Goal: Task Accomplishment & Management: Manage account settings

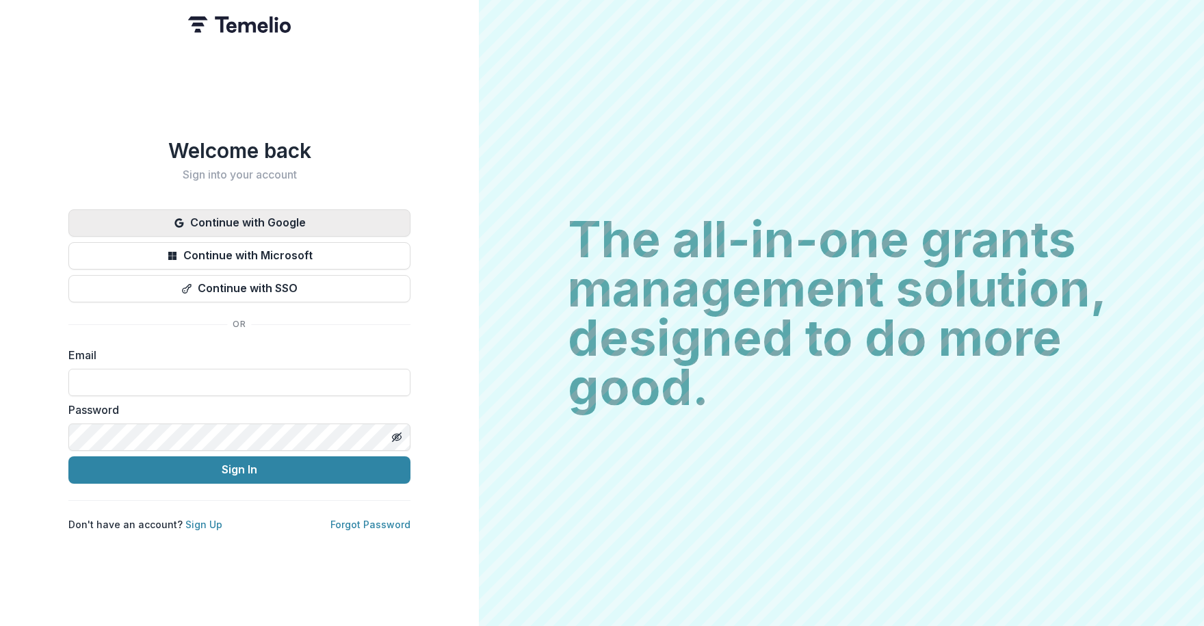
click at [222, 213] on button "Continue with Google" at bounding box center [239, 222] width 342 height 27
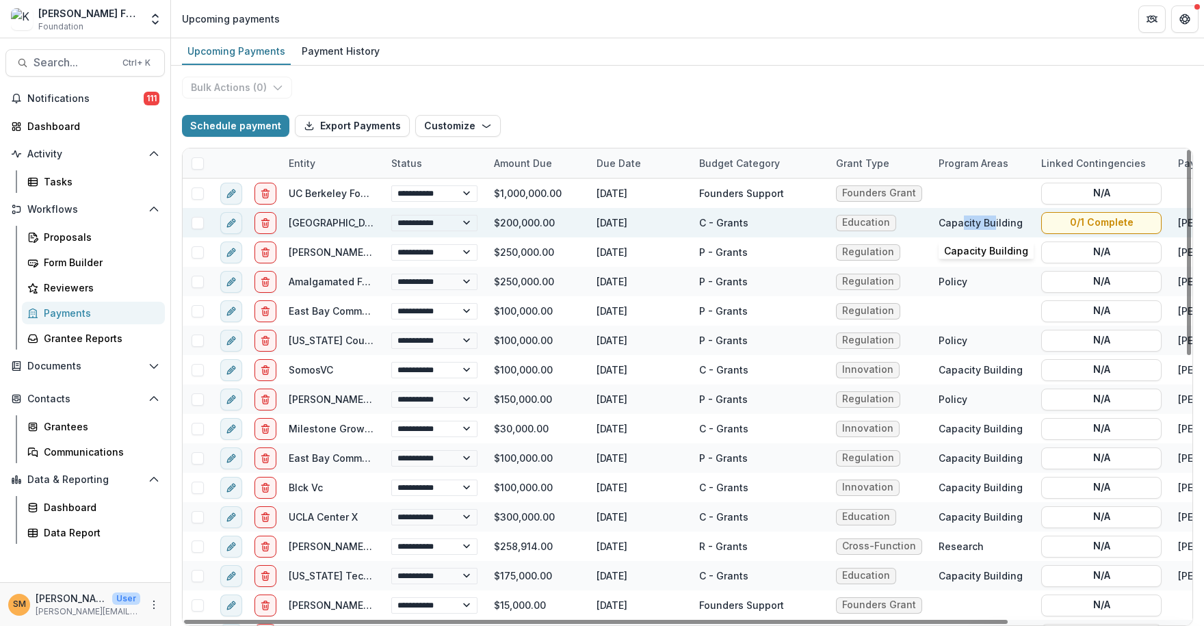
drag, startPoint x: 962, startPoint y: 222, endPoint x: 994, endPoint y: 225, distance: 32.3
click at [994, 225] on div "Capacity Building" at bounding box center [980, 222] width 84 height 14
